Goal: Transaction & Acquisition: Purchase product/service

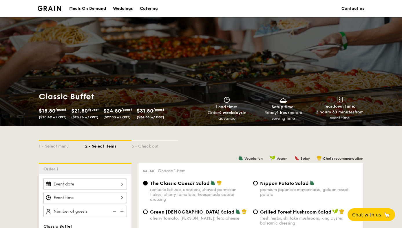
click at [54, 6] on img at bounding box center [49, 8] width 23 height 5
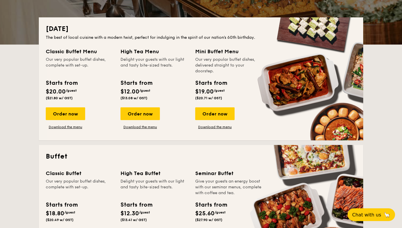
scroll to position [99, 0]
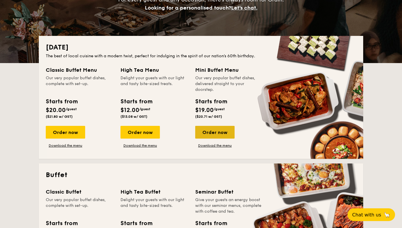
click at [207, 132] on div "Order now" at bounding box center [214, 132] width 39 height 13
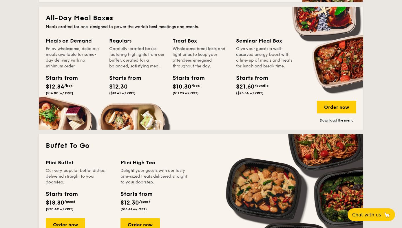
scroll to position [444, 0]
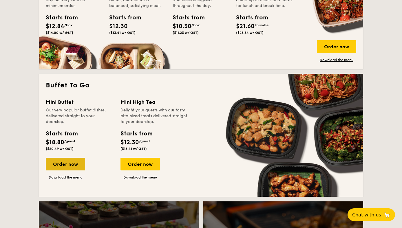
click at [66, 161] on div "Order now" at bounding box center [65, 164] width 39 height 13
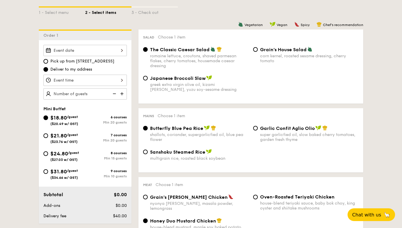
scroll to position [134, 0]
click at [149, 81] on div "Japanese Broccoli Slaw greek extra virgin olive oil, kizami nori, ginger, yuzu …" at bounding box center [196, 83] width 110 height 17
click at [145, 78] on input "Japanese Broccoli Slaw greek extra virgin olive oil, kizami nori, ginger, yuzu …" at bounding box center [145, 78] width 5 height 5
radio input "true"
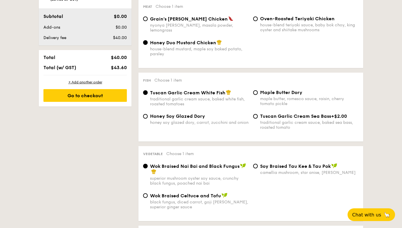
scroll to position [313, 0]
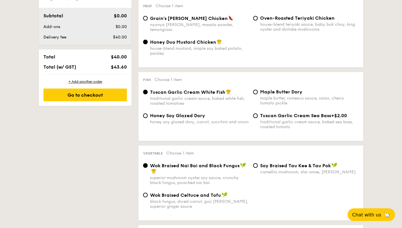
click at [180, 118] on span "Honey Soy Glazed Dory" at bounding box center [177, 116] width 55 height 6
click at [148, 118] on input "Honey Soy Glazed Dory honey soy glazed dory, carrot, zucchini and onion" at bounding box center [145, 115] width 5 height 5
radio input "true"
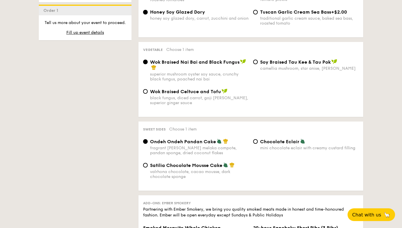
scroll to position [420, 0]
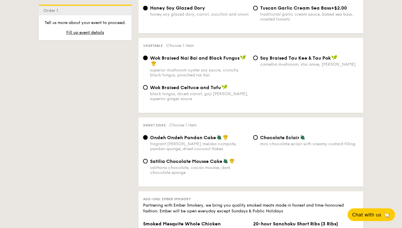
click at [149, 164] on div "Satilia Chocolate Mousse Cake valrhona chocolate, cacao mousse, dark chocolate …" at bounding box center [196, 166] width 110 height 17
click at [147, 164] on input "Satilia Chocolate Mousse Cake valrhona chocolate, cacao mousse, dark chocolate …" at bounding box center [145, 161] width 5 height 5
radio input "true"
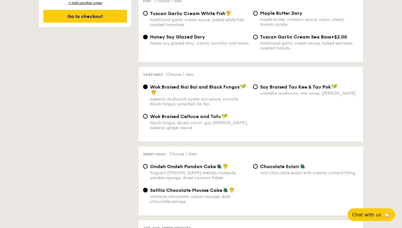
scroll to position [382, 0]
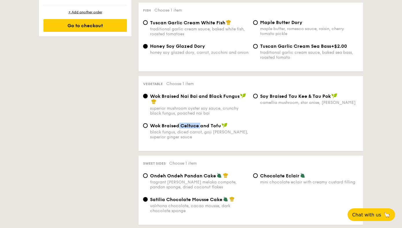
drag, startPoint x: 179, startPoint y: 126, endPoint x: 201, endPoint y: 127, distance: 22.6
click at [201, 127] on span "Wok Braised Celtuce and Tofu" at bounding box center [185, 126] width 71 height 6
copy span "Celtuce"
click at [249, 146] on div "Wok Braised Celtuce and Tofu black fungus, diced carrot, goji berry, superior g…" at bounding box center [251, 135] width 220 height 24
drag, startPoint x: 180, startPoint y: 97, endPoint x: 197, endPoint y: 98, distance: 16.5
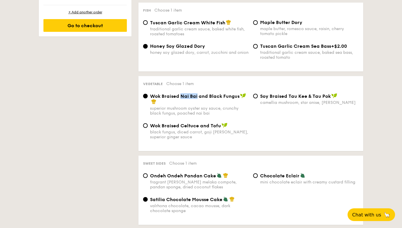
click at [197, 98] on span "Wok Braised Nai Bai and Black Fungus" at bounding box center [194, 97] width 89 height 6
copy span "Nai Bai"
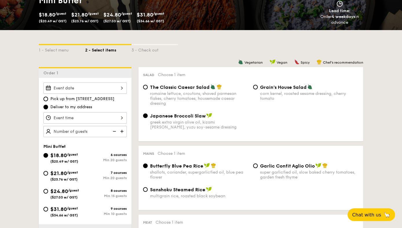
scroll to position [100, 0]
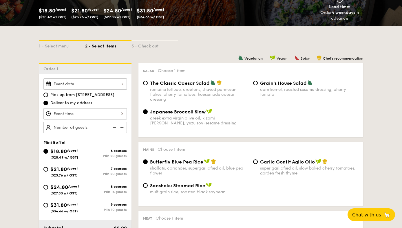
click at [97, 87] on div at bounding box center [84, 83] width 83 height 11
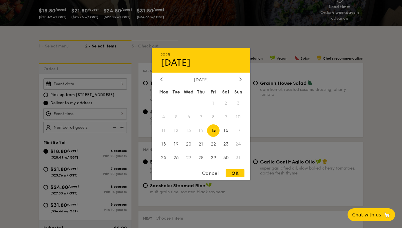
click at [237, 79] on div "August 2025" at bounding box center [200, 80] width 81 height 6
click at [238, 142] on span "24" at bounding box center [238, 144] width 12 height 12
click at [237, 145] on span "24" at bounding box center [238, 144] width 12 height 12
click at [237, 144] on span "24" at bounding box center [238, 144] width 12 height 12
click at [212, 173] on div "Cancel" at bounding box center [210, 173] width 28 height 8
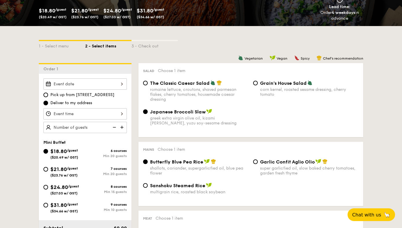
click at [108, 86] on div at bounding box center [84, 83] width 83 height 11
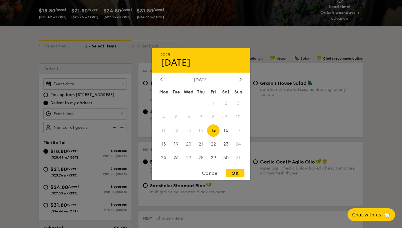
click at [210, 173] on div "Cancel" at bounding box center [210, 173] width 28 height 8
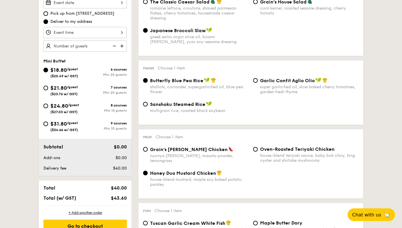
scroll to position [107, 0]
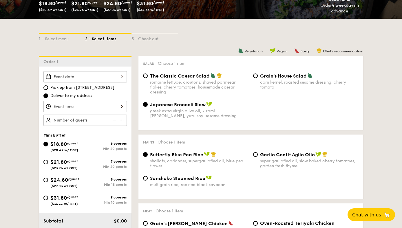
click at [66, 105] on div at bounding box center [84, 106] width 83 height 11
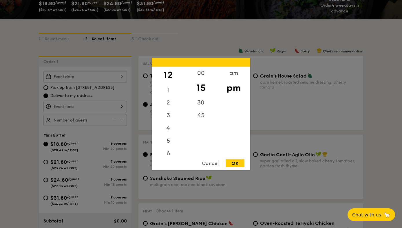
click at [112, 78] on div at bounding box center [201, 114] width 402 height 228
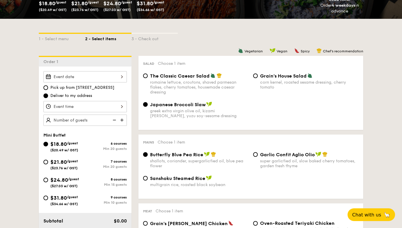
click at [119, 76] on div at bounding box center [84, 76] width 83 height 11
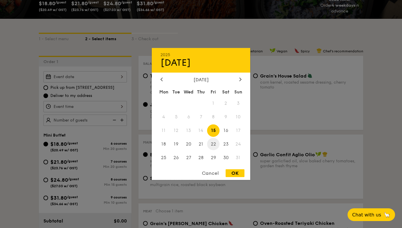
click at [212, 144] on span "22" at bounding box center [213, 144] width 12 height 12
click at [226, 146] on span "23" at bounding box center [225, 144] width 12 height 12
click at [234, 173] on div "OK" at bounding box center [235, 173] width 19 height 8
type input "Aug 23, 2025"
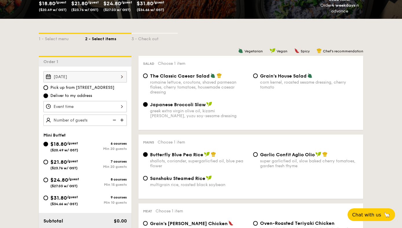
click at [115, 110] on div "12 1 2 3 4 5 6 7 8 9 10 11 00 15 30 45 am pm Cancel OK" at bounding box center [84, 106] width 83 height 11
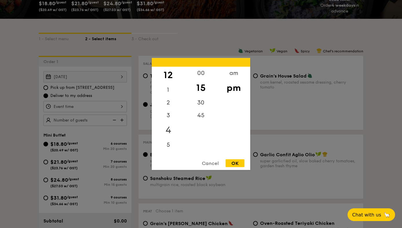
click at [169, 133] on div "4" at bounding box center [168, 130] width 33 height 17
click at [98, 120] on div at bounding box center [201, 114] width 402 height 228
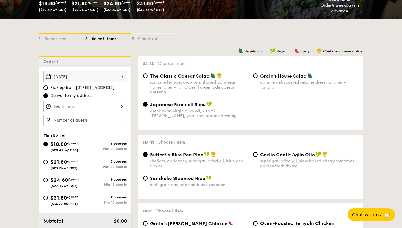
click at [105, 122] on div at bounding box center [201, 114] width 402 height 228
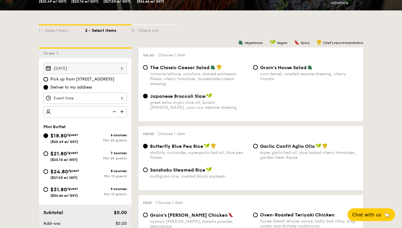
scroll to position [113, 0]
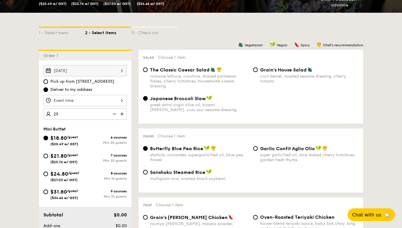
type input "25 guests"
click at [87, 138] on div "6 courses" at bounding box center [106, 137] width 42 height 4
click at [48, 138] on input "$18.80 /guest ($20.49 w/ GST) 6 courses Min 20 guests" at bounding box center [45, 138] width 5 height 5
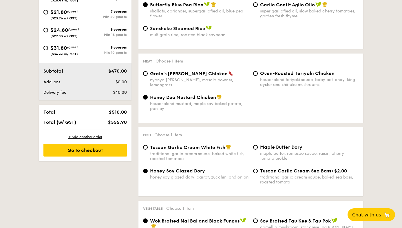
scroll to position [318, 0]
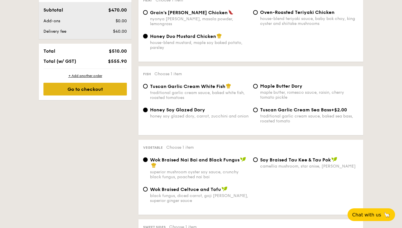
click at [105, 88] on div "Go to checkout" at bounding box center [84, 89] width 83 height 13
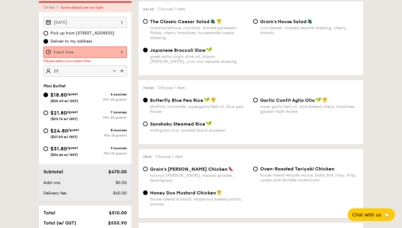
scroll to position [155, 0]
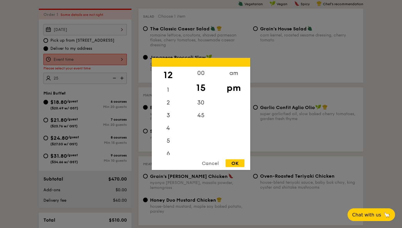
click at [91, 61] on div "12 1 2 3 4 5 6 7 8 9 10 11 00 15 30 45 am pm Cancel OK" at bounding box center [84, 59] width 83 height 11
click at [172, 112] on div "2" at bounding box center [168, 104] width 33 height 17
click at [232, 165] on div "OK" at bounding box center [235, 164] width 19 height 8
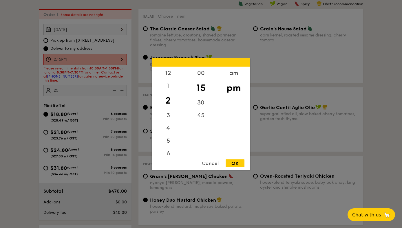
click at [101, 58] on div "2:15PM 12 1 2 3 4 5 6 7 8 9 10 11 00 15 30 45 am pm Cancel OK" at bounding box center [84, 59] width 83 height 11
click at [167, 142] on div "5" at bounding box center [168, 143] width 33 height 17
click at [203, 118] on div "45" at bounding box center [200, 117] width 33 height 17
click at [233, 161] on div "OK" at bounding box center [235, 164] width 19 height 8
type input "5:45PM"
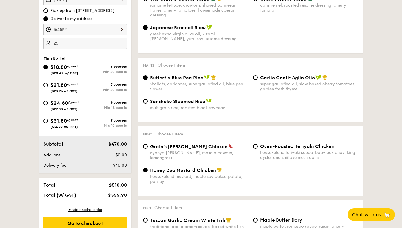
scroll to position [234, 0]
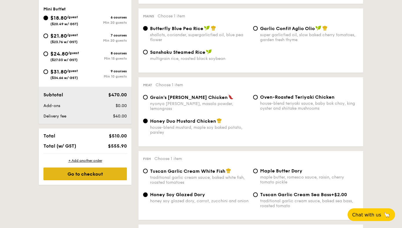
click at [92, 175] on div "Go to checkout" at bounding box center [84, 174] width 83 height 13
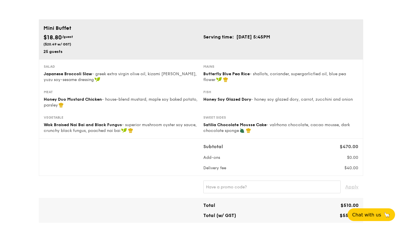
scroll to position [27, 0]
